Goal: Task Accomplishment & Management: Complete application form

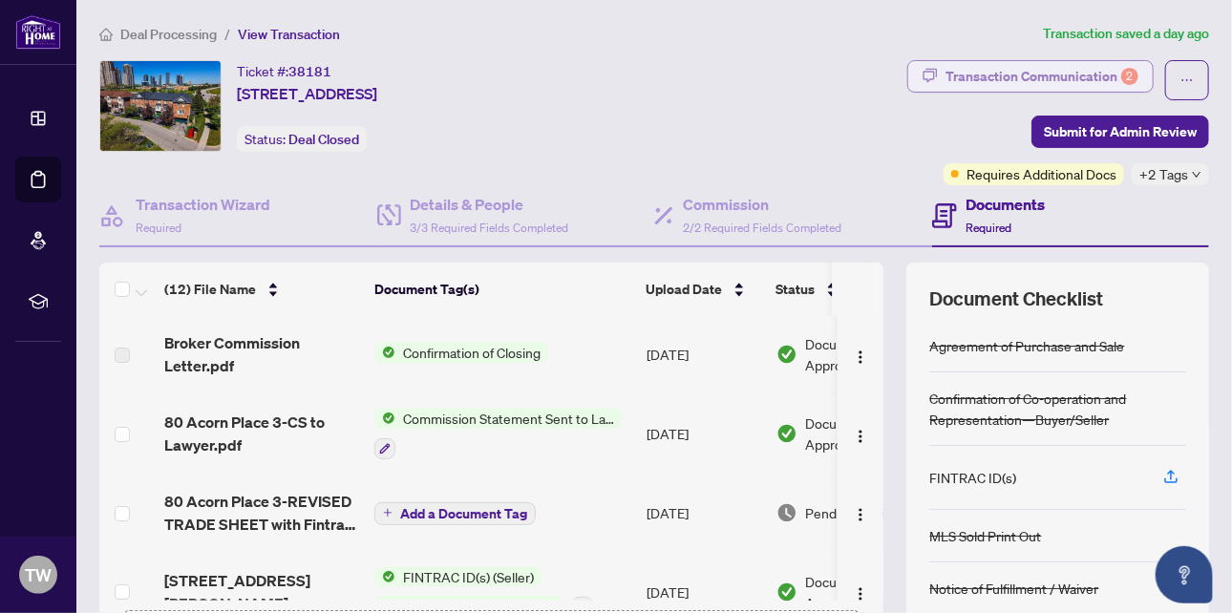
click at [1058, 73] on div "Transaction Communication 2" at bounding box center [1042, 76] width 193 height 31
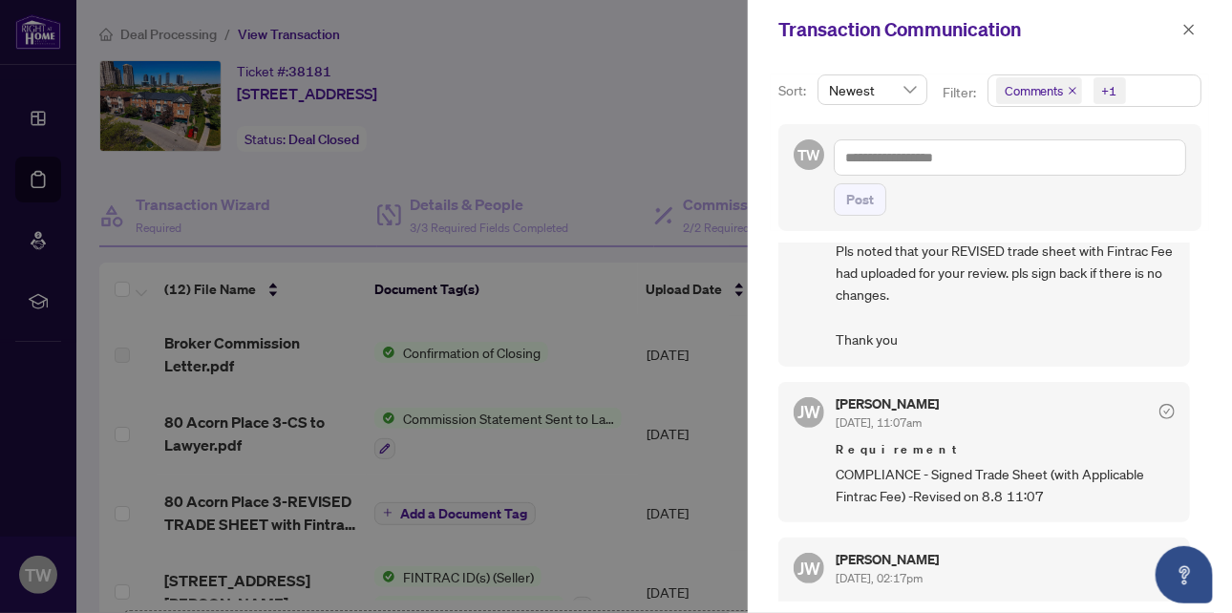
scroll to position [669, 0]
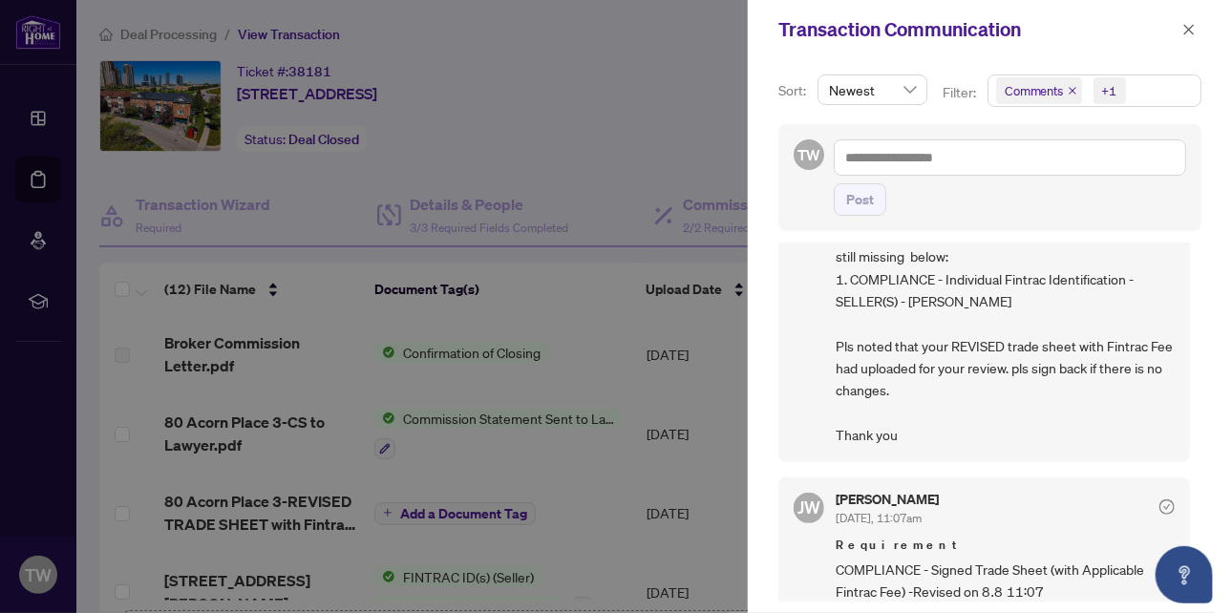
click at [639, 80] on div at bounding box center [616, 306] width 1232 height 613
click at [1187, 29] on icon "close" at bounding box center [1189, 29] width 13 height 13
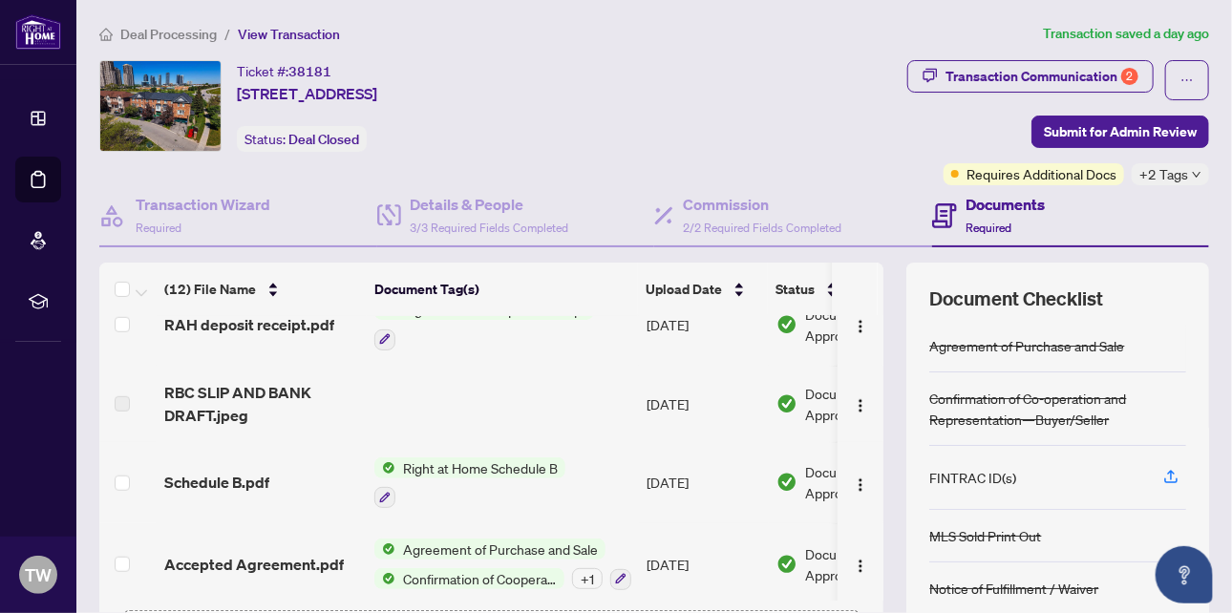
scroll to position [214, 0]
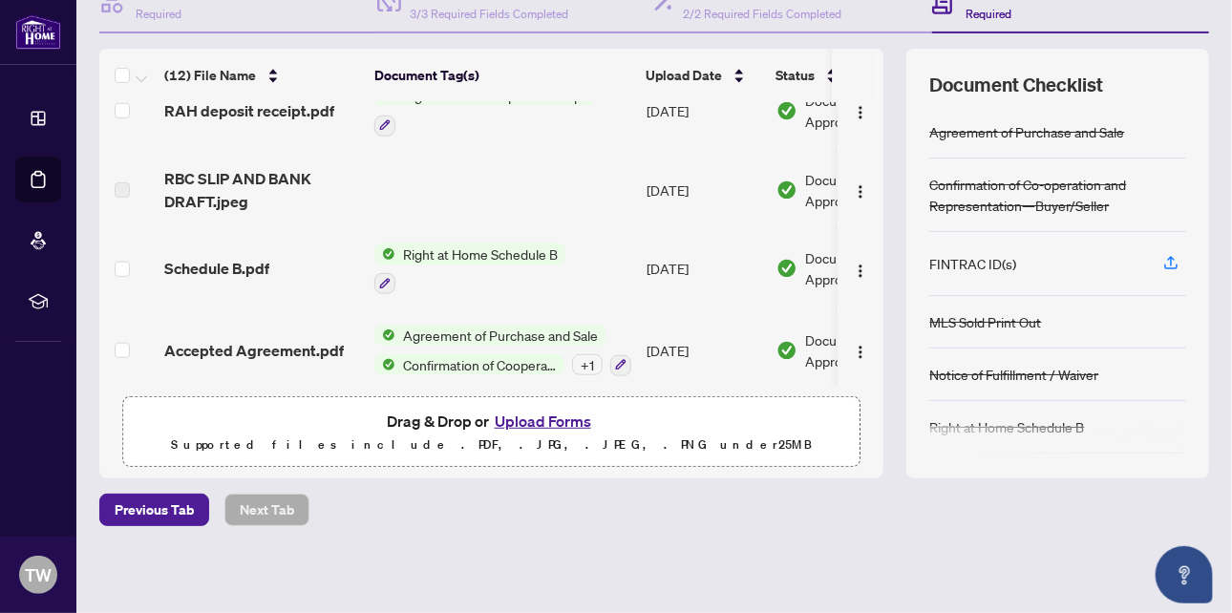
click at [514, 413] on button "Upload Forms" at bounding box center [543, 421] width 108 height 25
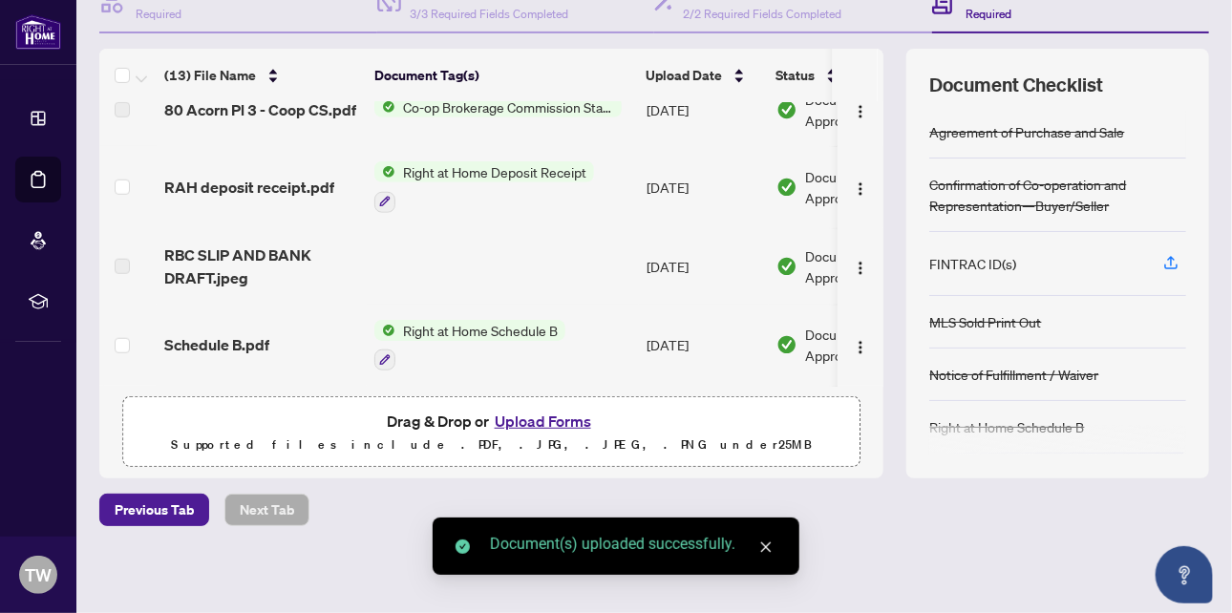
scroll to position [0, 0]
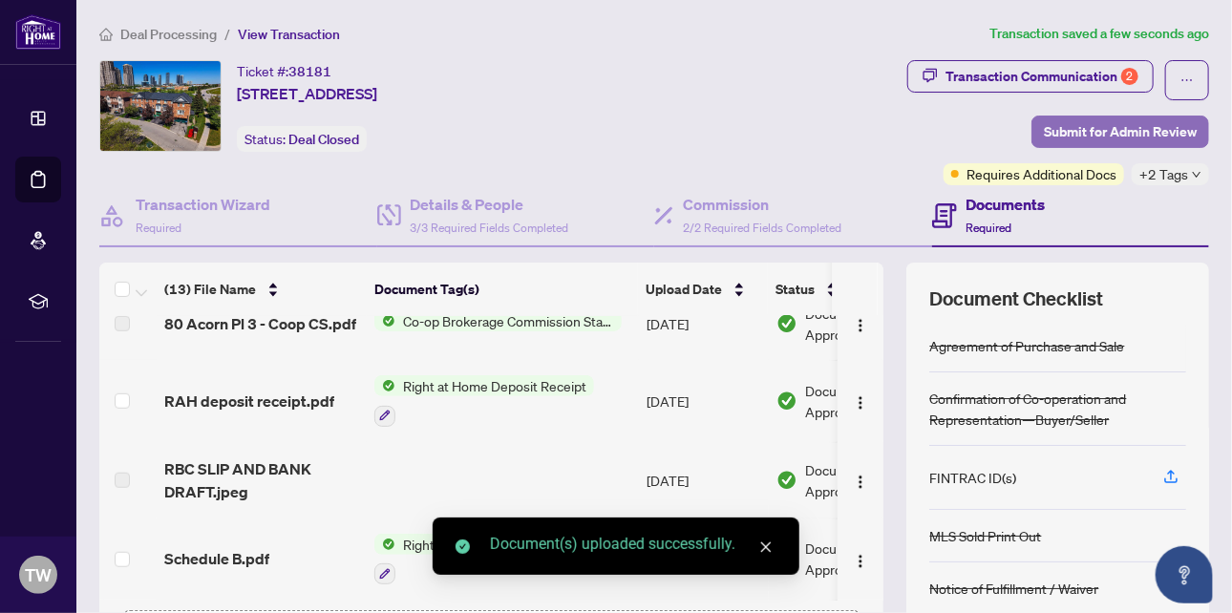
click at [1078, 128] on span "Submit for Admin Review" at bounding box center [1120, 132] width 153 height 31
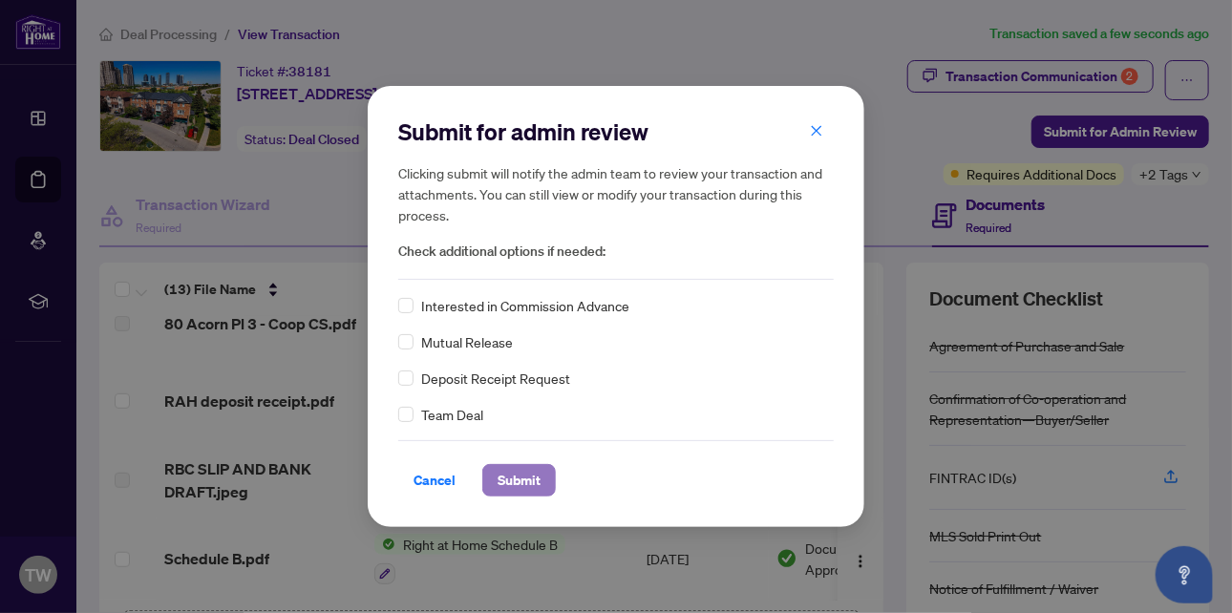
click at [515, 476] on span "Submit" at bounding box center [519, 480] width 43 height 31
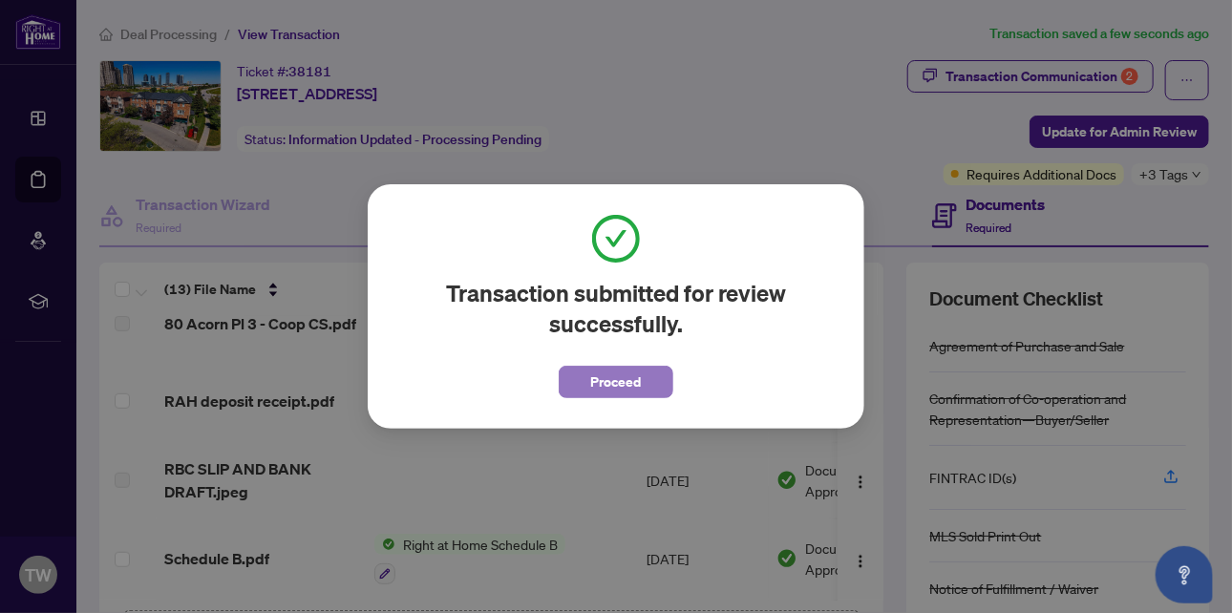
click at [606, 384] on span "Proceed" at bounding box center [616, 382] width 51 height 31
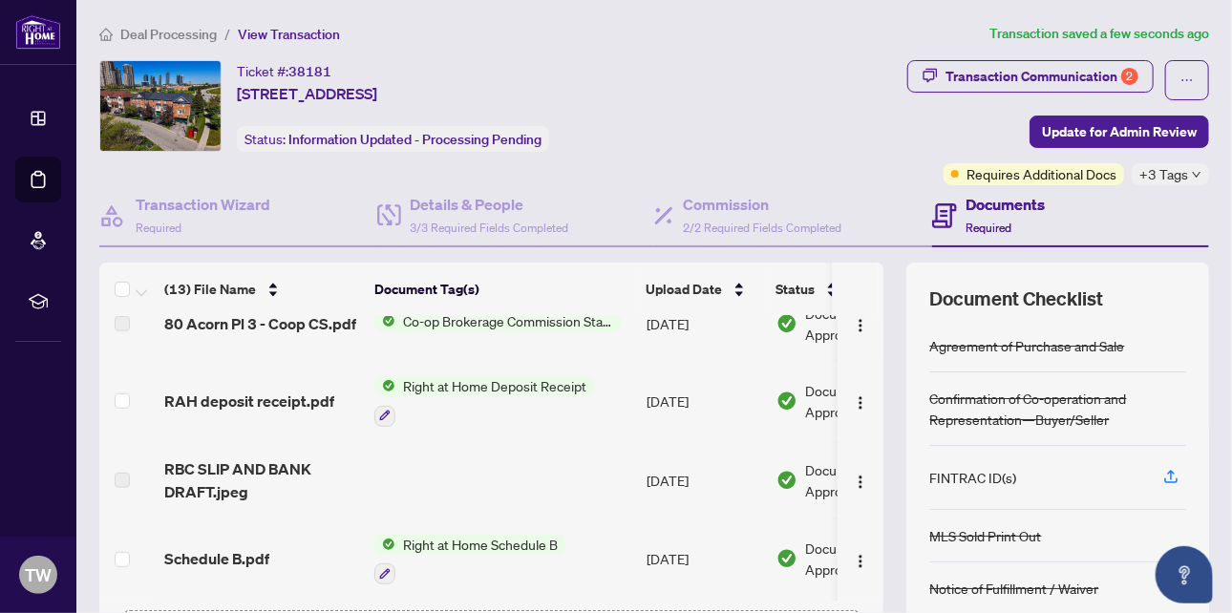
click at [989, 212] on h4 "Documents" at bounding box center [1006, 204] width 79 height 23
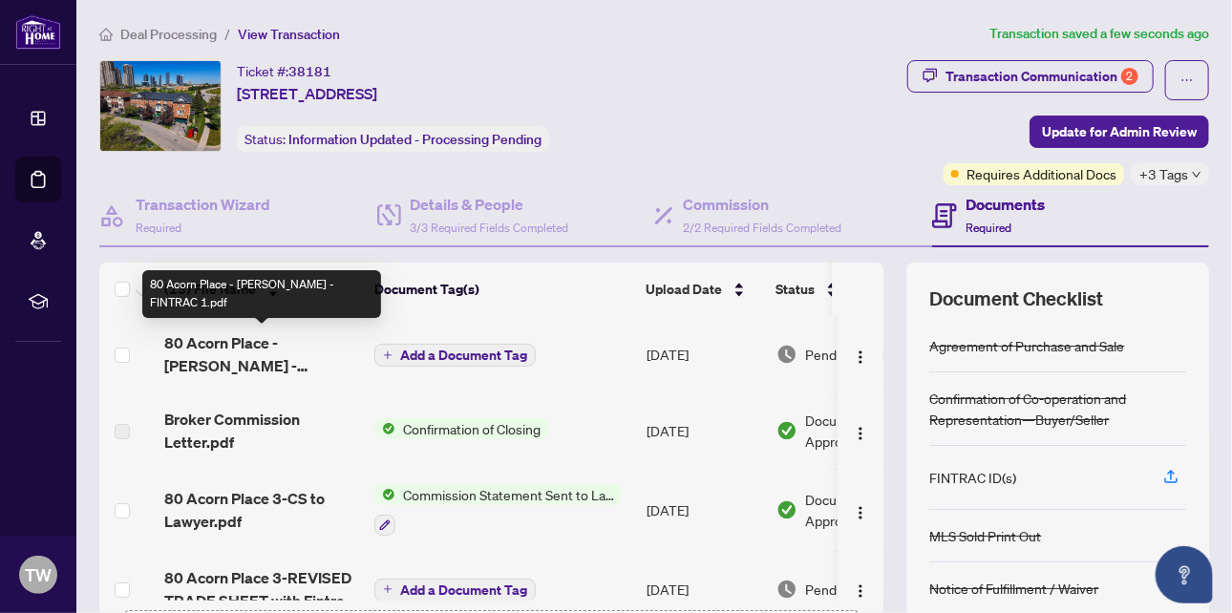
click at [242, 353] on span "80 Acorn Place - [PERSON_NAME] - FINTRAC 1.pdf" at bounding box center [261, 354] width 195 height 46
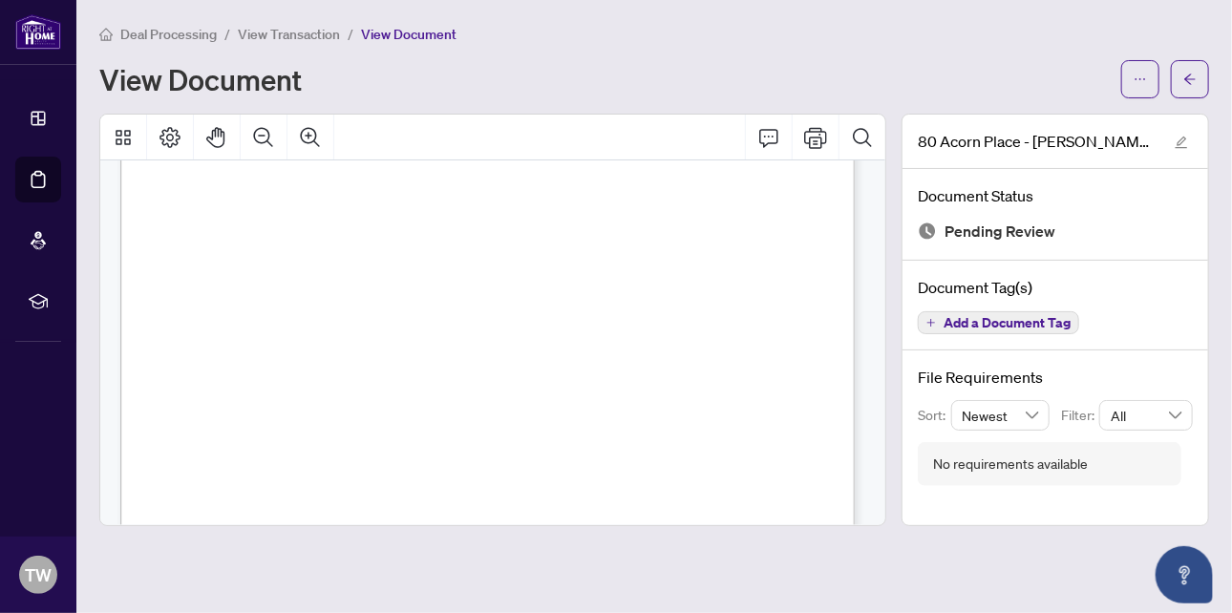
scroll to position [4394, 0]
click at [290, 26] on span "View Transaction" at bounding box center [289, 34] width 102 height 17
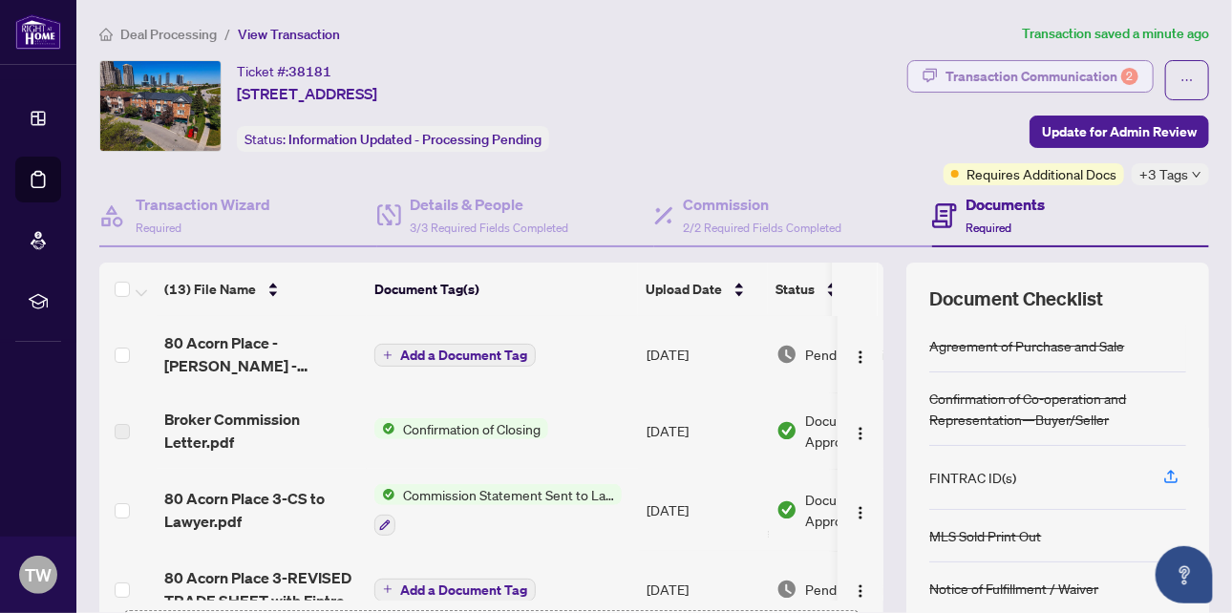
click at [1069, 78] on div "Transaction Communication 2" at bounding box center [1042, 76] width 193 height 31
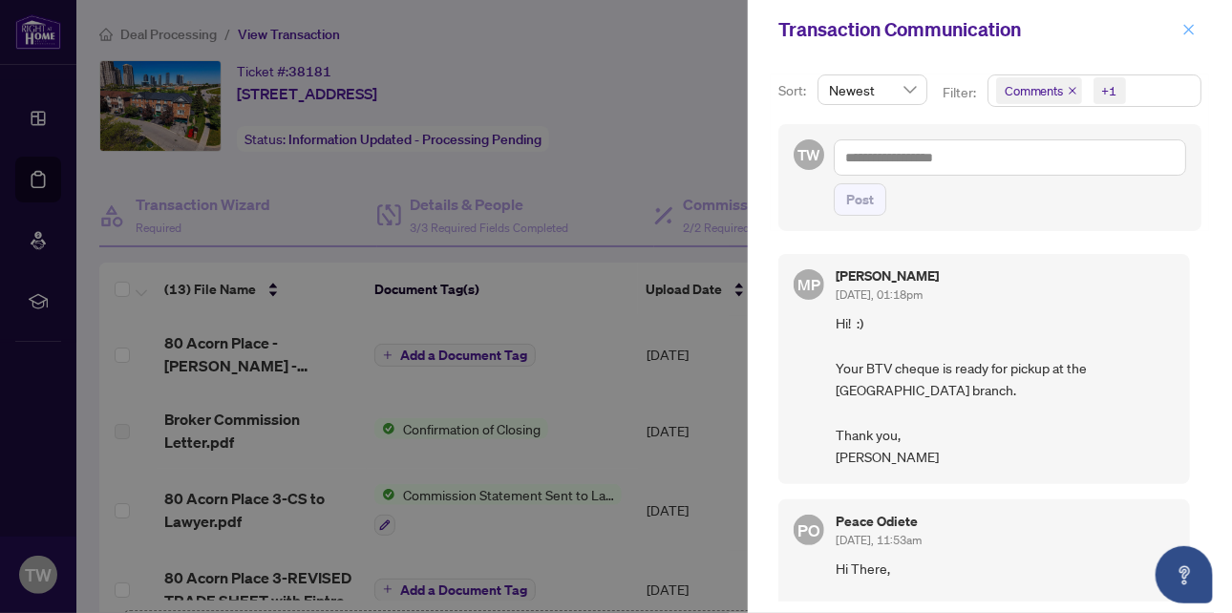
click at [1187, 30] on icon "close" at bounding box center [1189, 29] width 13 height 13
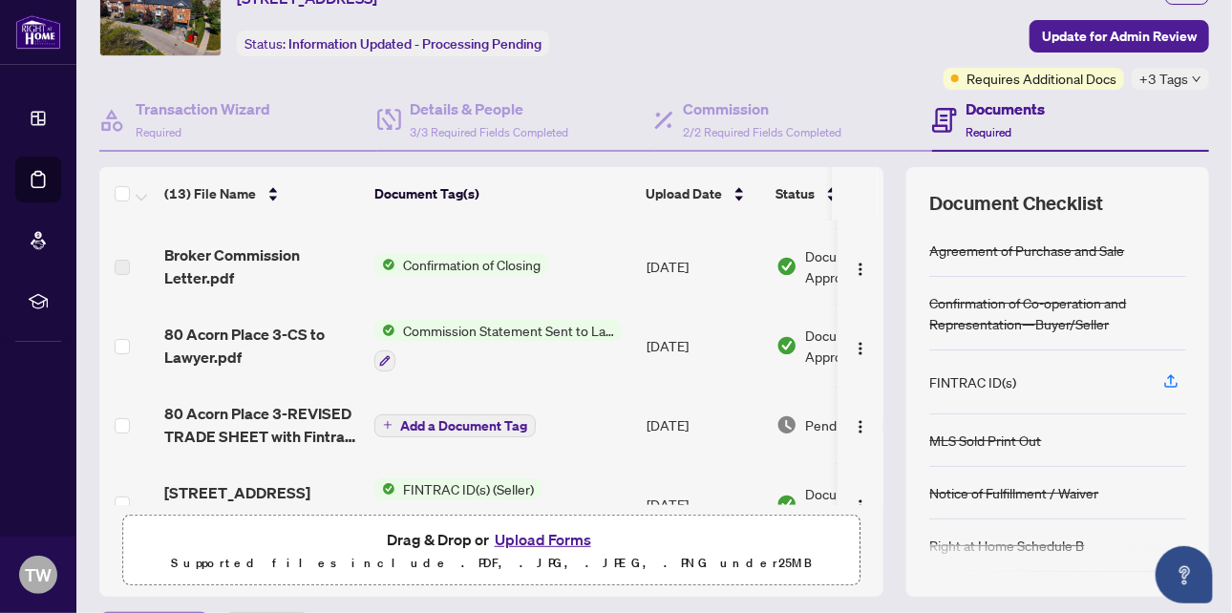
scroll to position [96, 0]
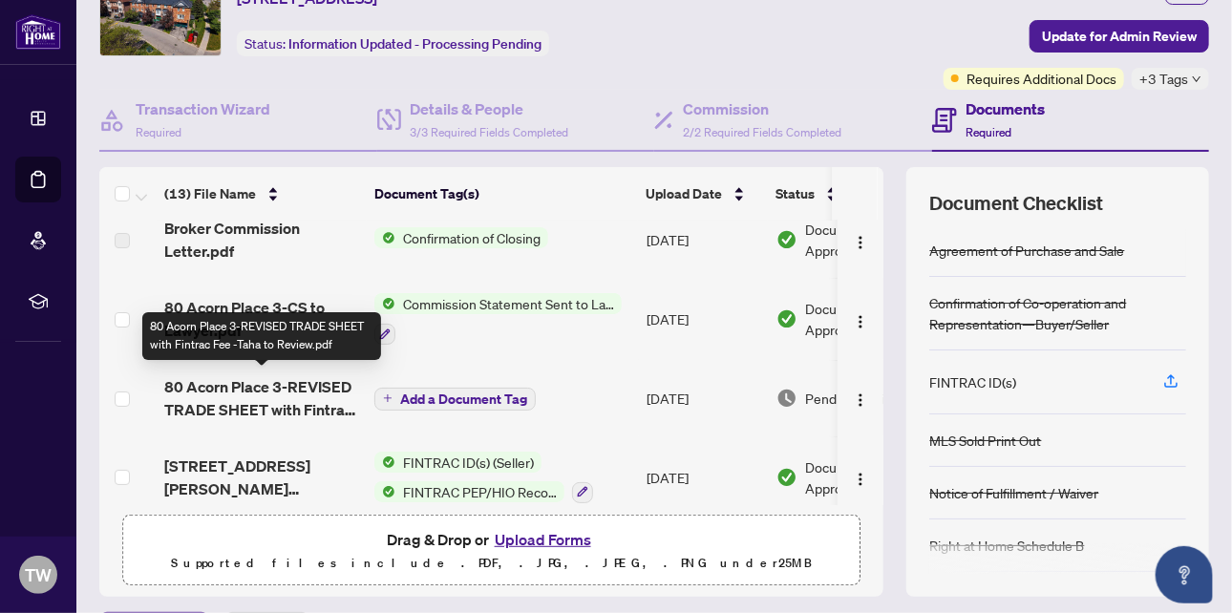
click at [232, 396] on span "80 Acorn Place 3-REVISED TRADE SHEET with Fintrac Fee -Taha to Review.pdf" at bounding box center [261, 398] width 195 height 46
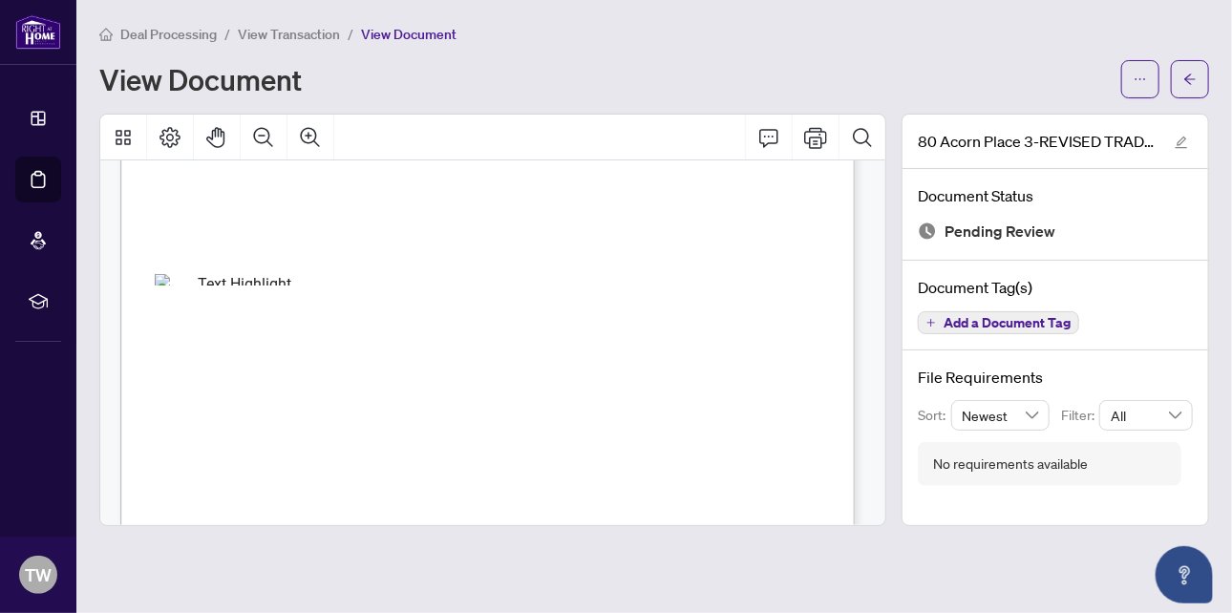
scroll to position [478, 0]
click at [817, 138] on icon "Print" at bounding box center [815, 137] width 23 height 23
click at [267, 29] on span "View Transaction" at bounding box center [289, 34] width 102 height 17
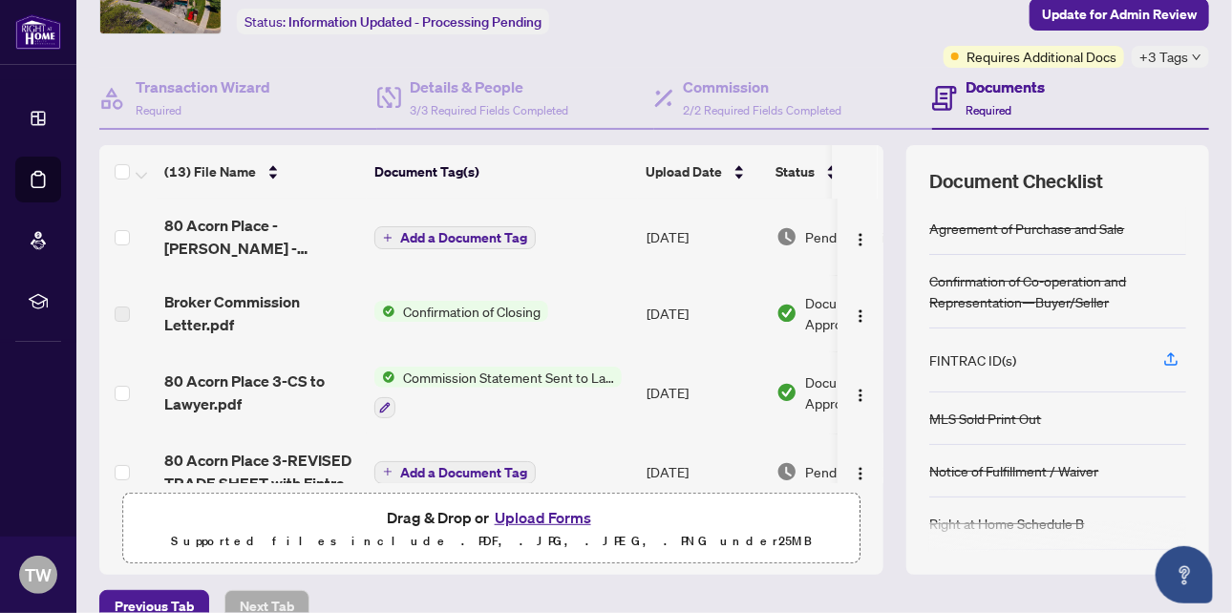
scroll to position [214, 0]
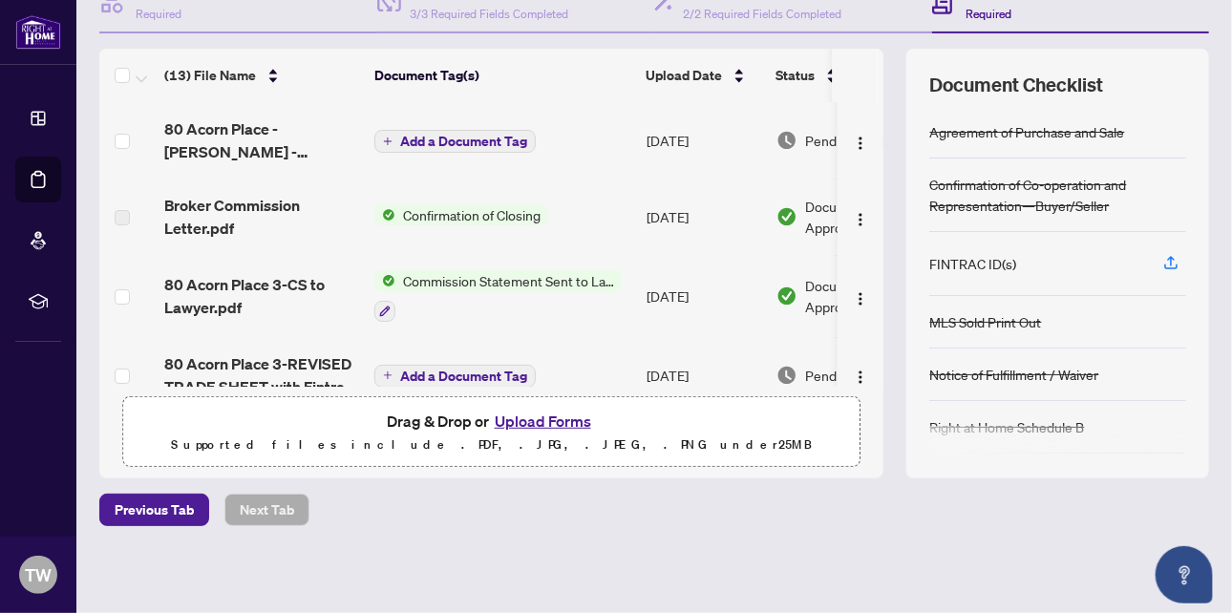
click at [511, 417] on button "Upload Forms" at bounding box center [543, 421] width 108 height 25
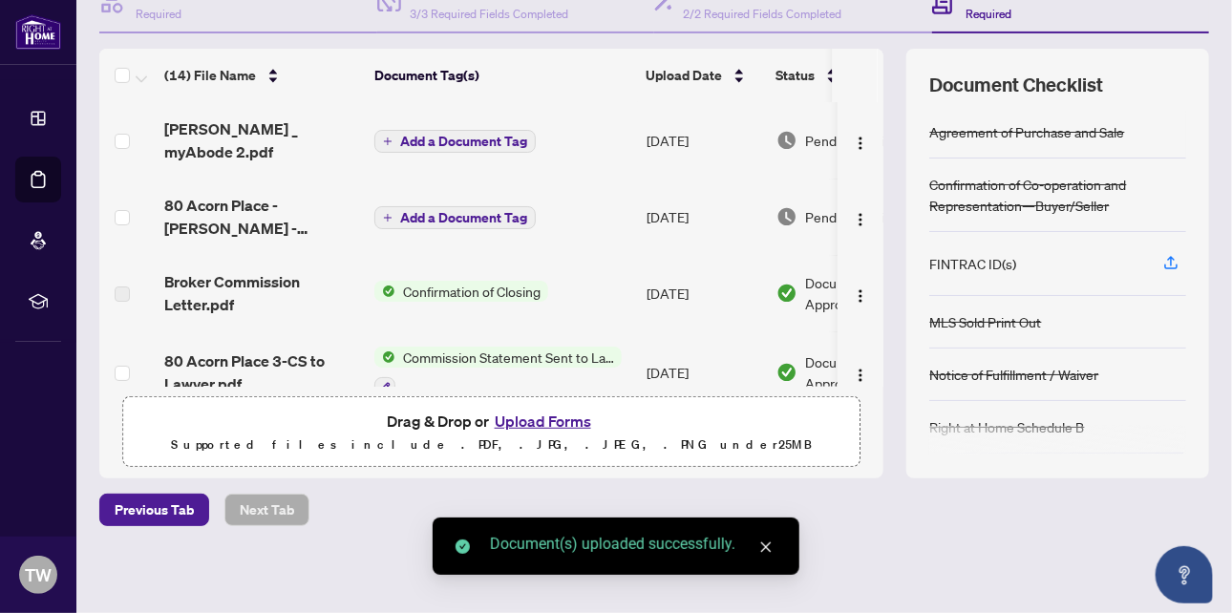
scroll to position [0, 0]
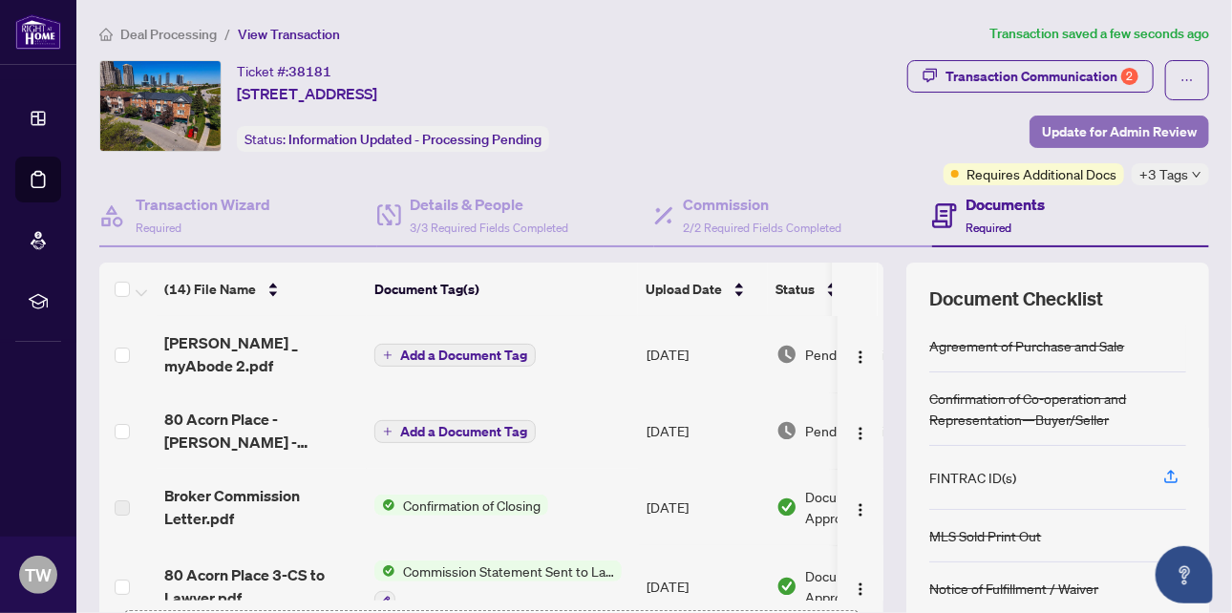
click at [1109, 128] on span "Update for Admin Review" at bounding box center [1119, 132] width 155 height 31
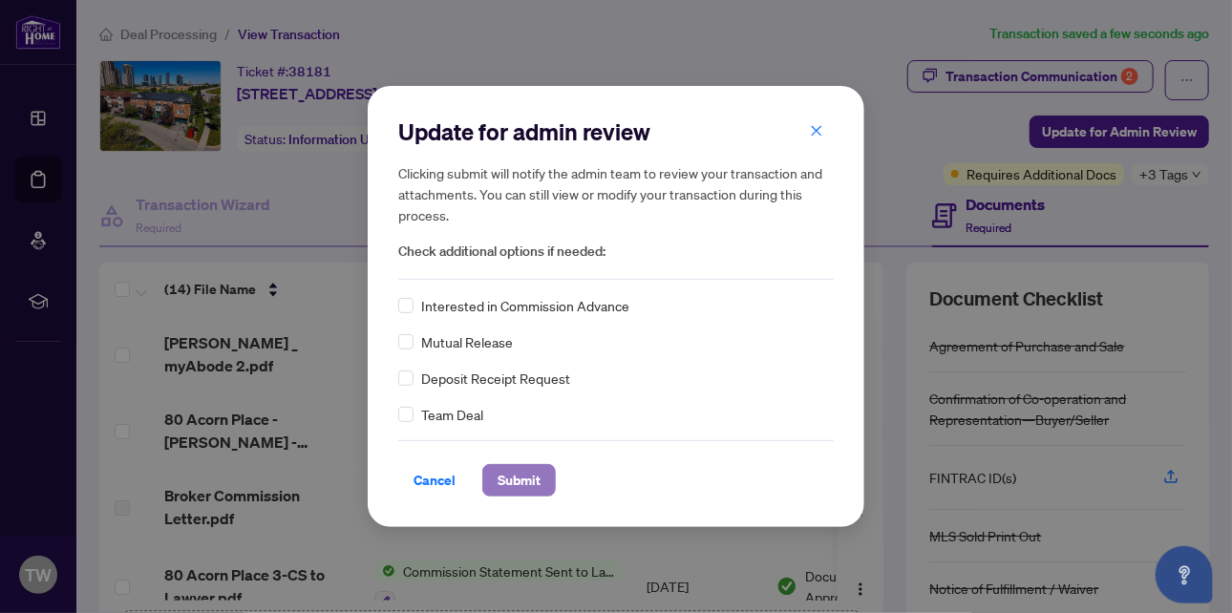
click at [529, 481] on span "Submit" at bounding box center [519, 480] width 43 height 31
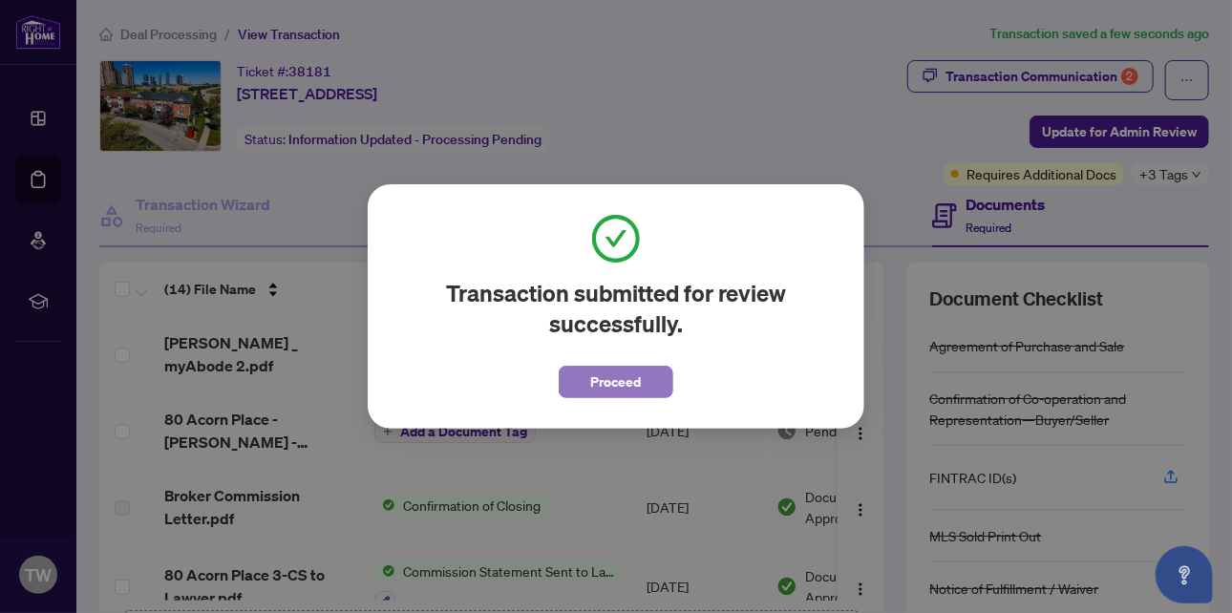
click at [652, 381] on button "Proceed" at bounding box center [616, 382] width 115 height 32
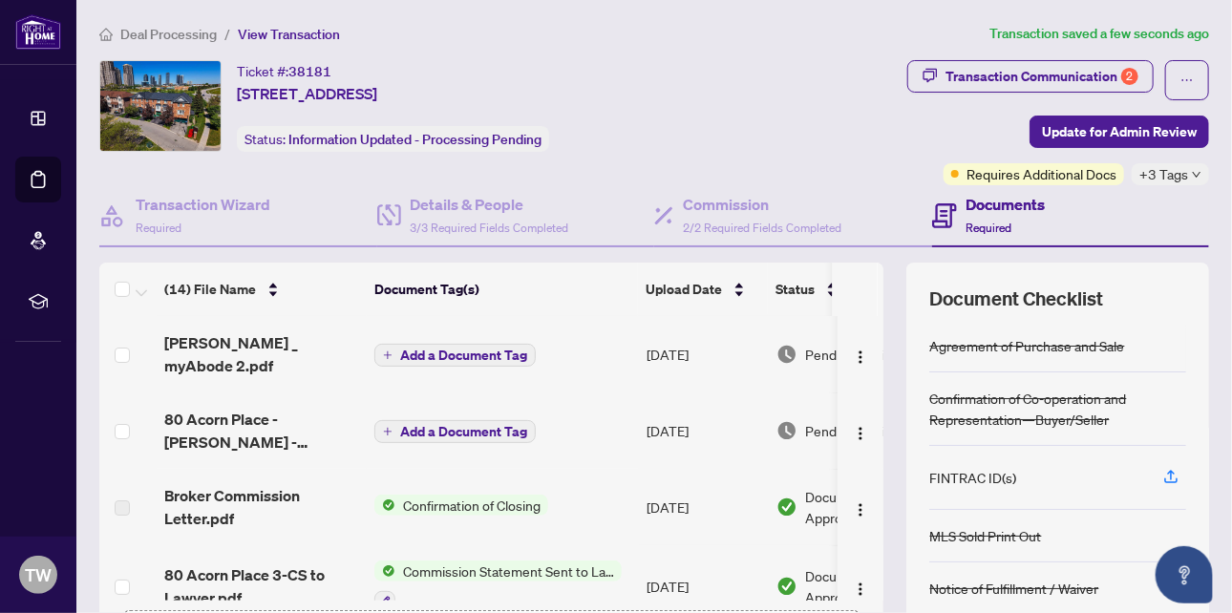
click at [138, 29] on span "Deal Processing" at bounding box center [168, 34] width 96 height 17
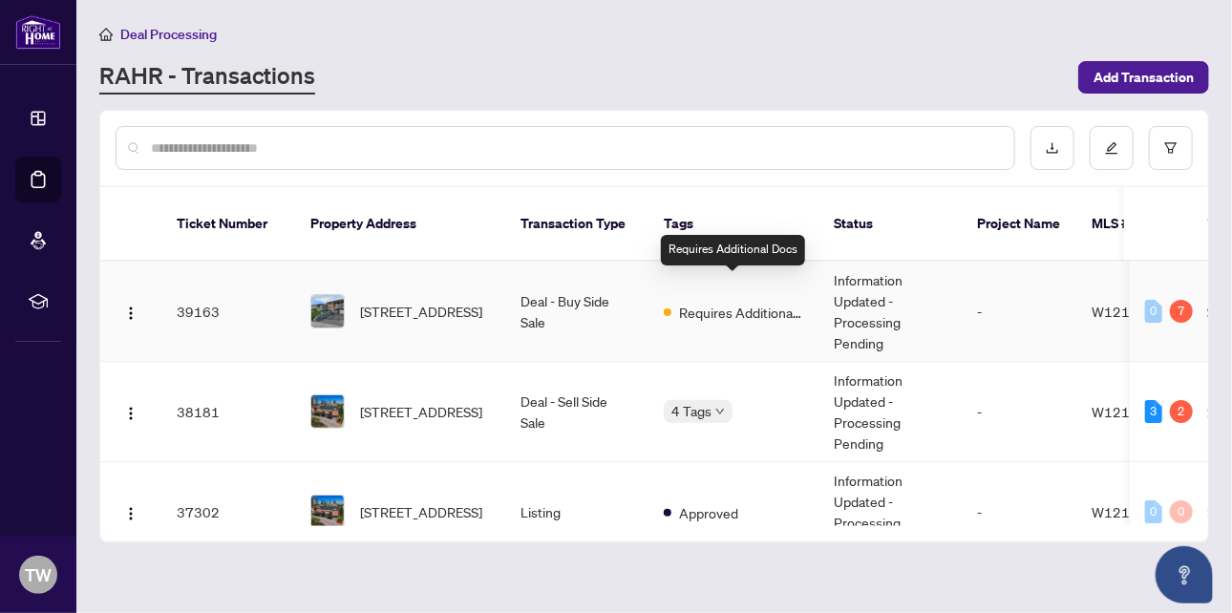
click at [760, 302] on span "Requires Additional Docs" at bounding box center [741, 312] width 124 height 21
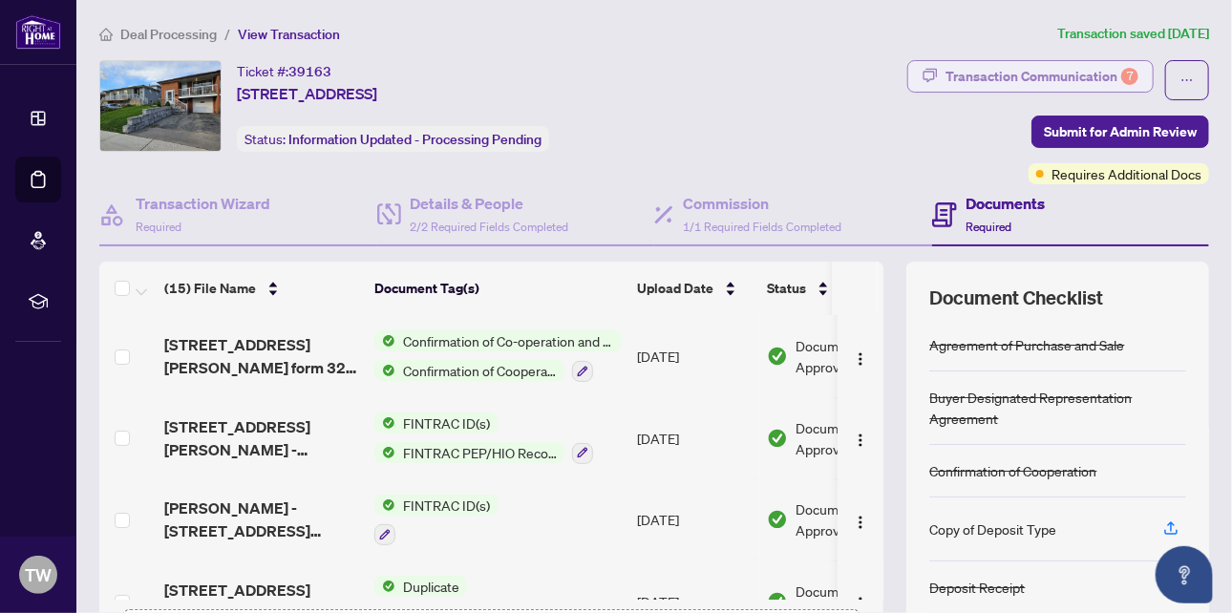
click at [1047, 73] on div "Transaction Communication 7" at bounding box center [1042, 76] width 193 height 31
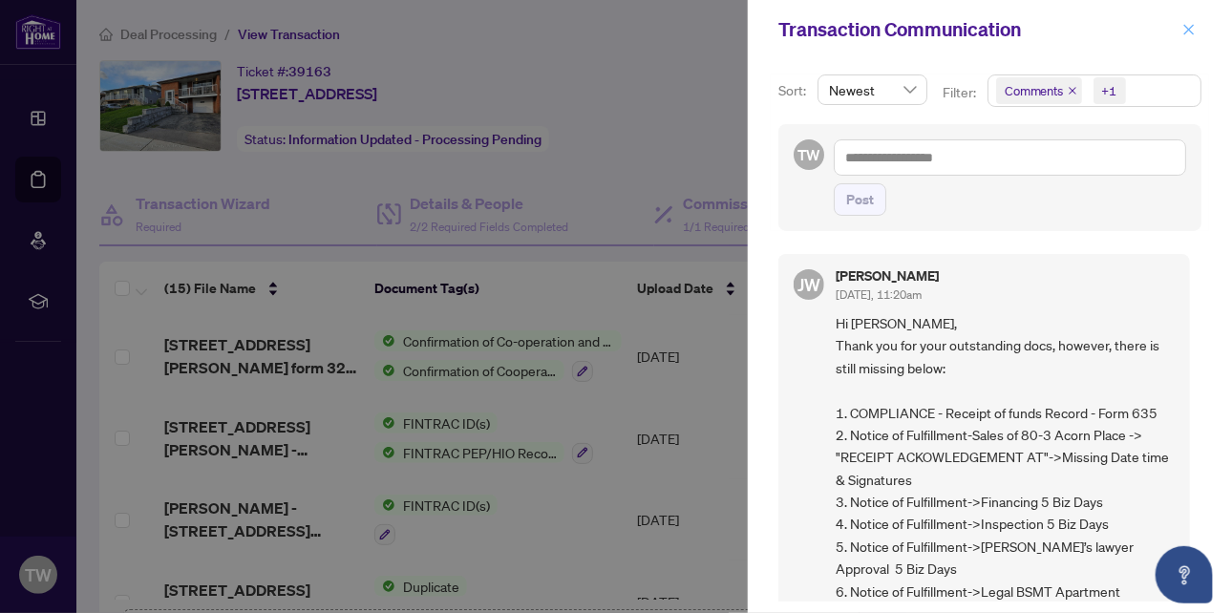
click at [1189, 26] on icon "close" at bounding box center [1189, 29] width 13 height 13
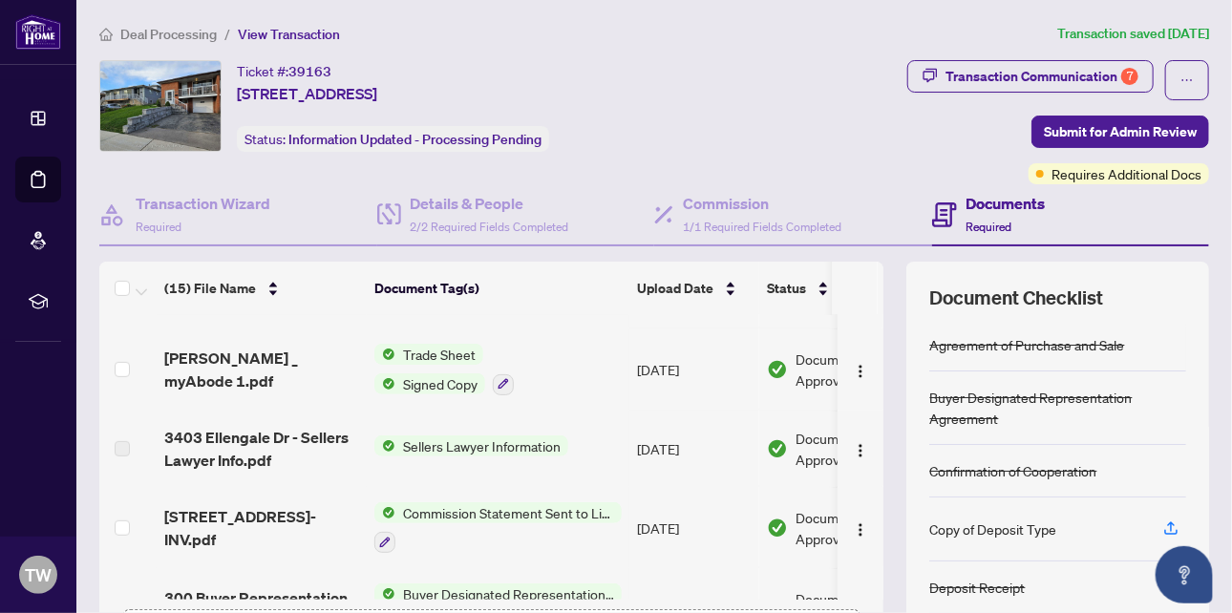
scroll to position [287, 0]
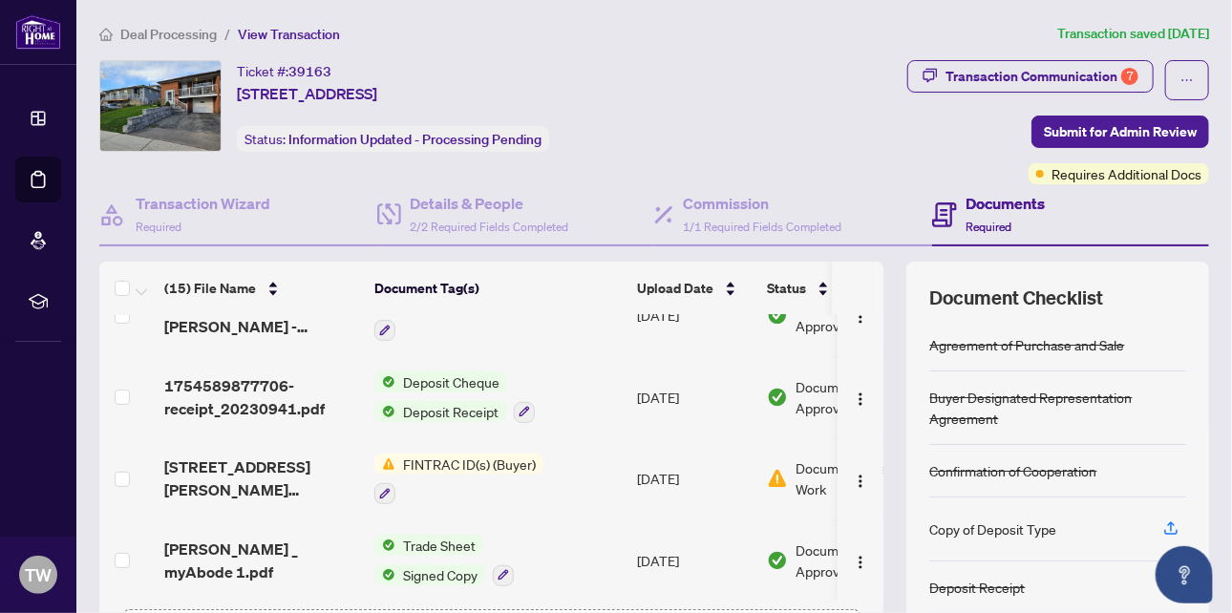
click at [492, 454] on span "FINTRAC ID(s) (Buyer)" at bounding box center [470, 464] width 148 height 21
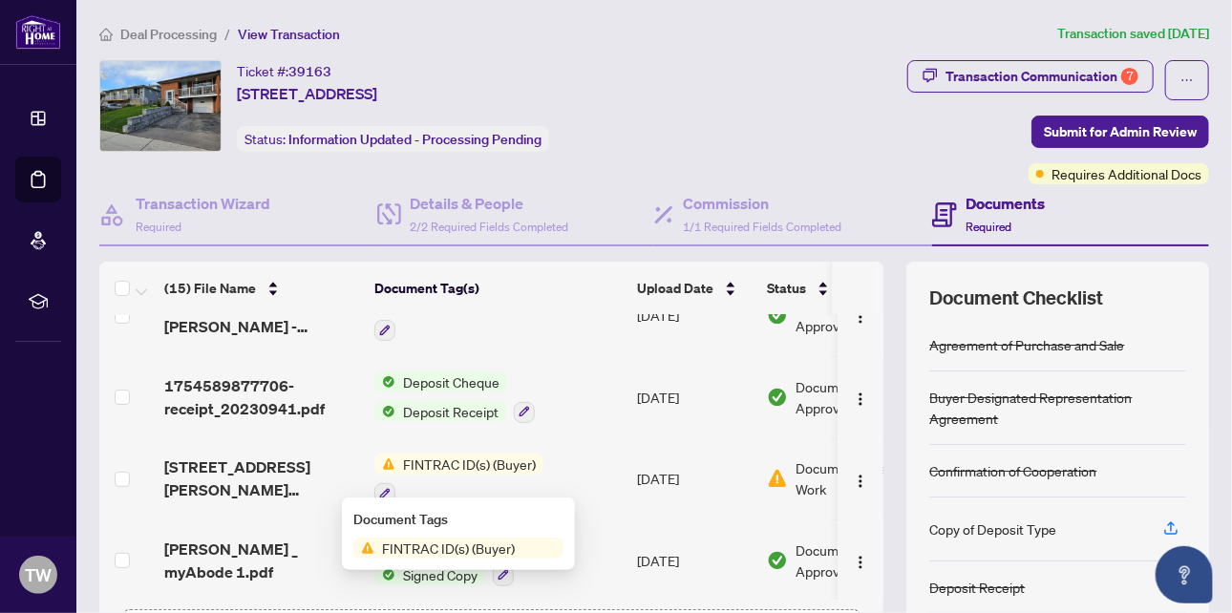
click at [482, 551] on span "FINTRAC ID(s) (Buyer)" at bounding box center [448, 548] width 148 height 21
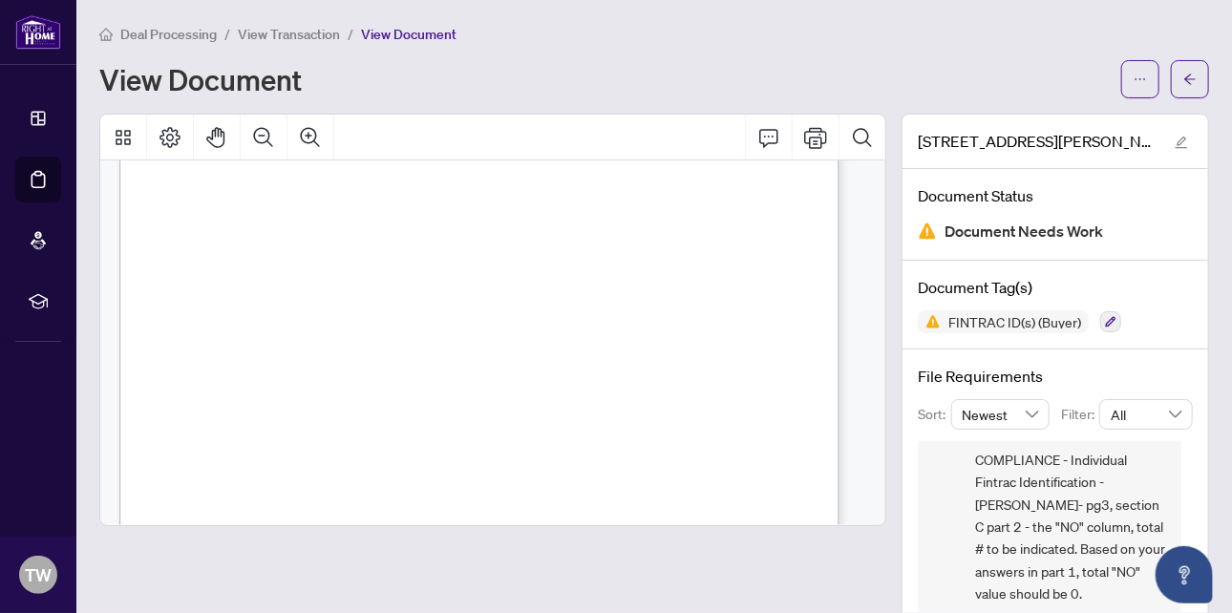
click at [293, 32] on span "View Transaction" at bounding box center [289, 34] width 102 height 17
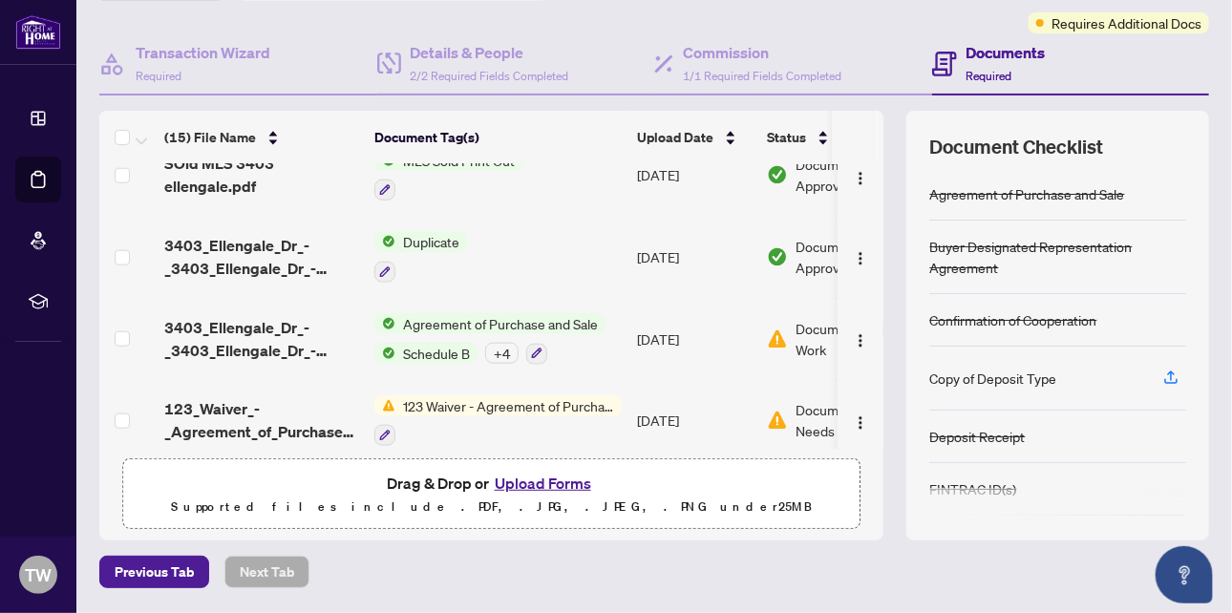
scroll to position [213, 0]
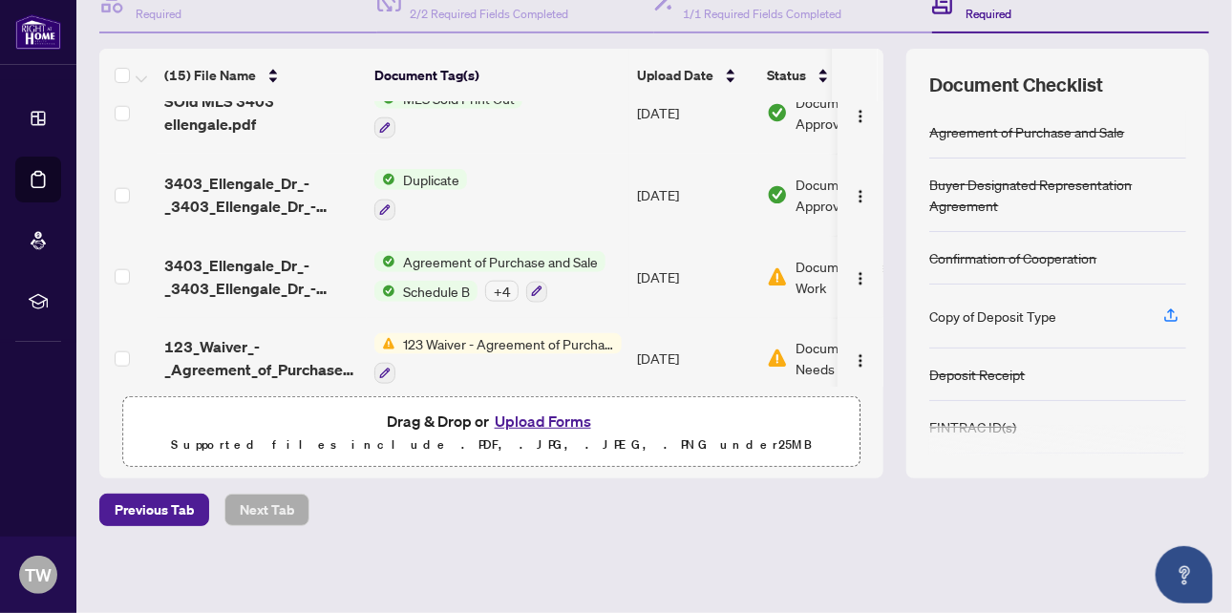
click at [549, 416] on button "Upload Forms" at bounding box center [543, 421] width 108 height 25
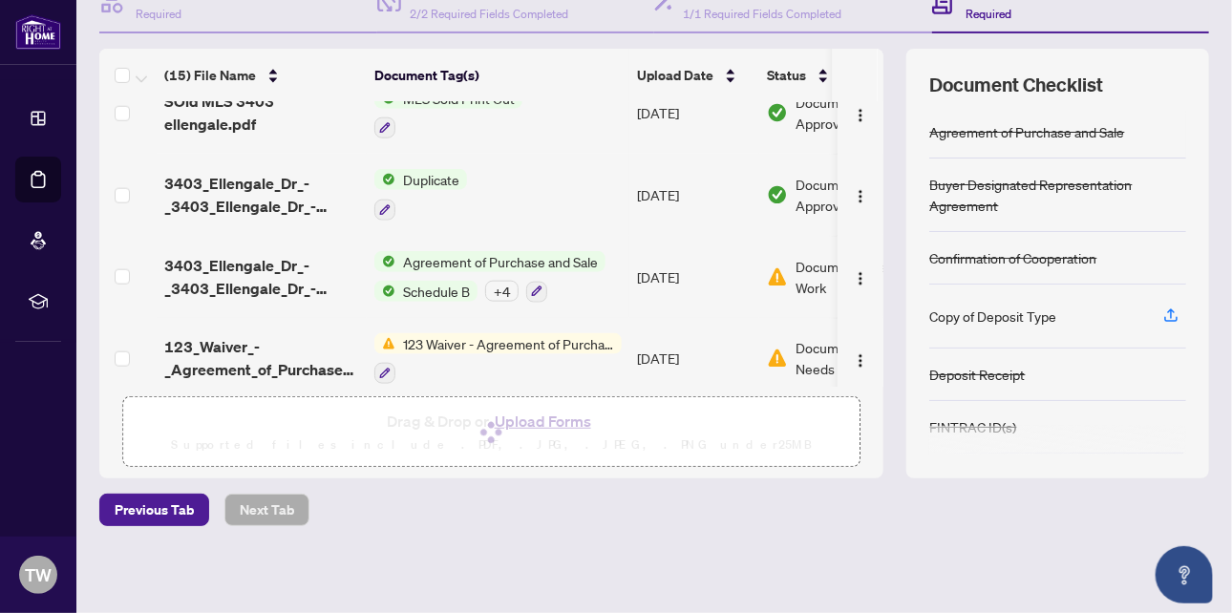
scroll to position [0, 0]
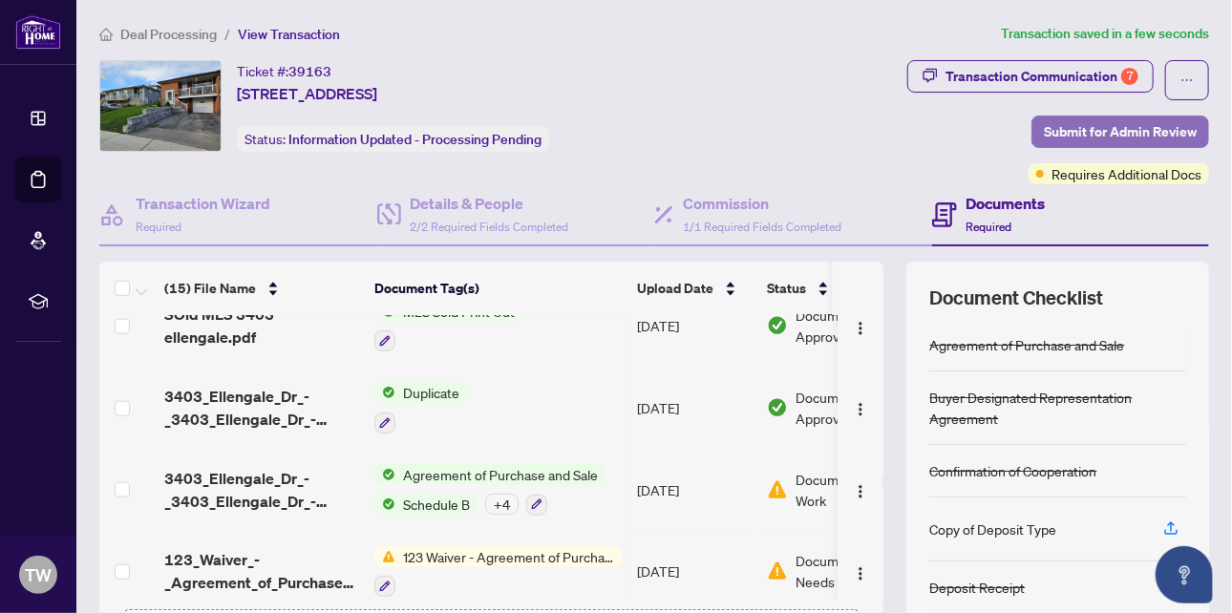
click at [1075, 129] on span "Submit for Admin Review" at bounding box center [1120, 132] width 153 height 31
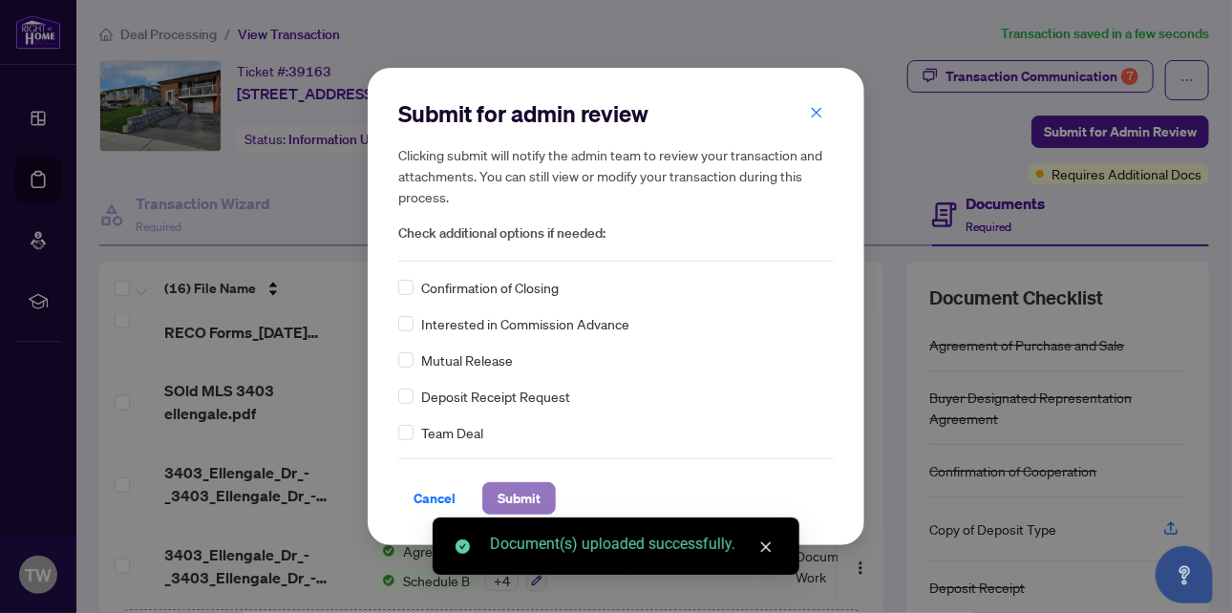
click at [523, 494] on span "Submit" at bounding box center [519, 498] width 43 height 31
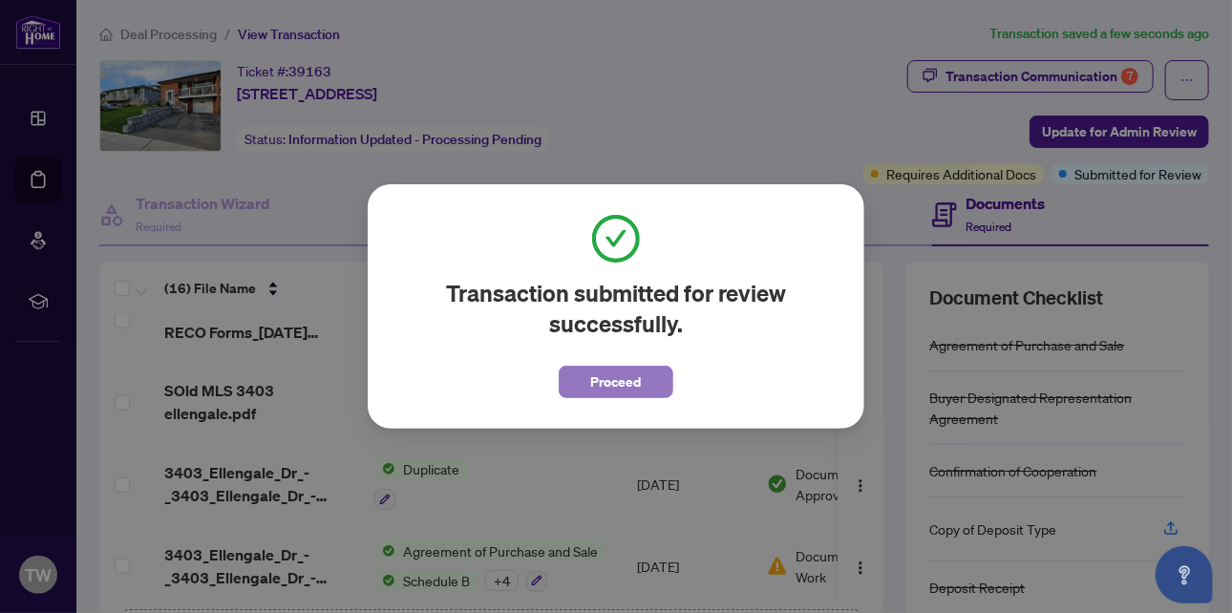
click at [606, 384] on span "Proceed" at bounding box center [616, 382] width 51 height 31
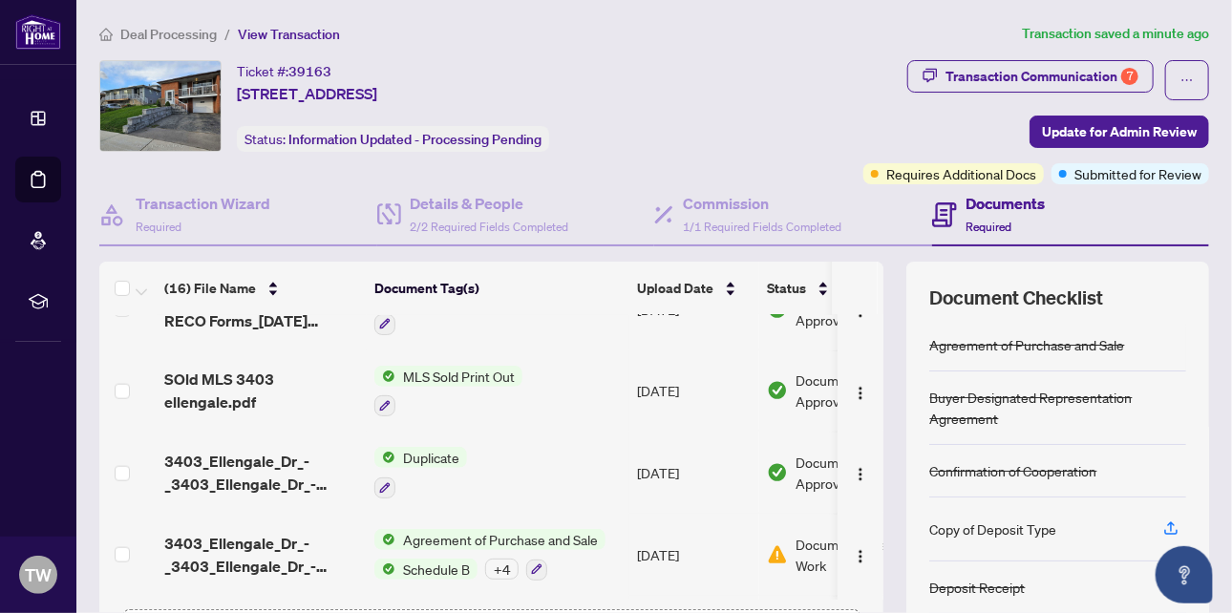
scroll to position [1001, 0]
